Goal: Navigation & Orientation: Find specific page/section

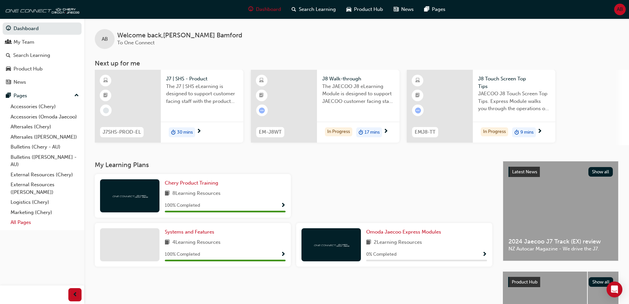
click at [16, 220] on link "All Pages" at bounding box center [45, 222] width 74 height 10
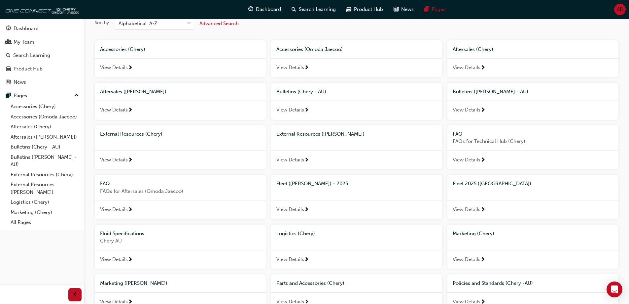
scroll to position [66, 0]
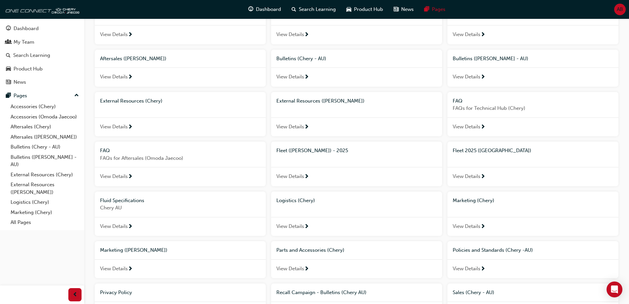
click at [484, 174] on span "next-icon" at bounding box center [483, 177] width 5 height 6
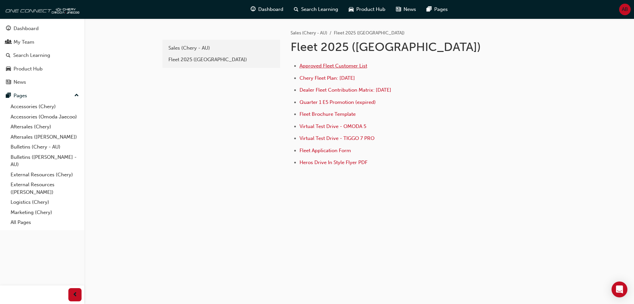
click at [318, 64] on span "Approved Fleet Customer List" at bounding box center [334, 66] width 68 height 6
